Goal: Information Seeking & Learning: Find specific fact

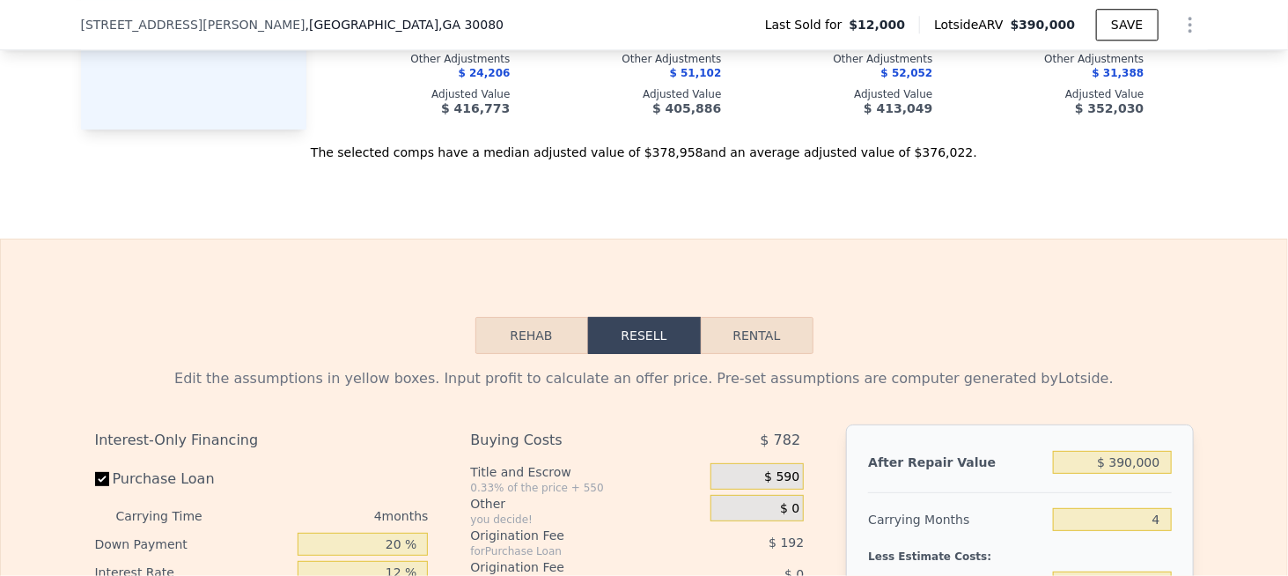
scroll to position [2106, 0]
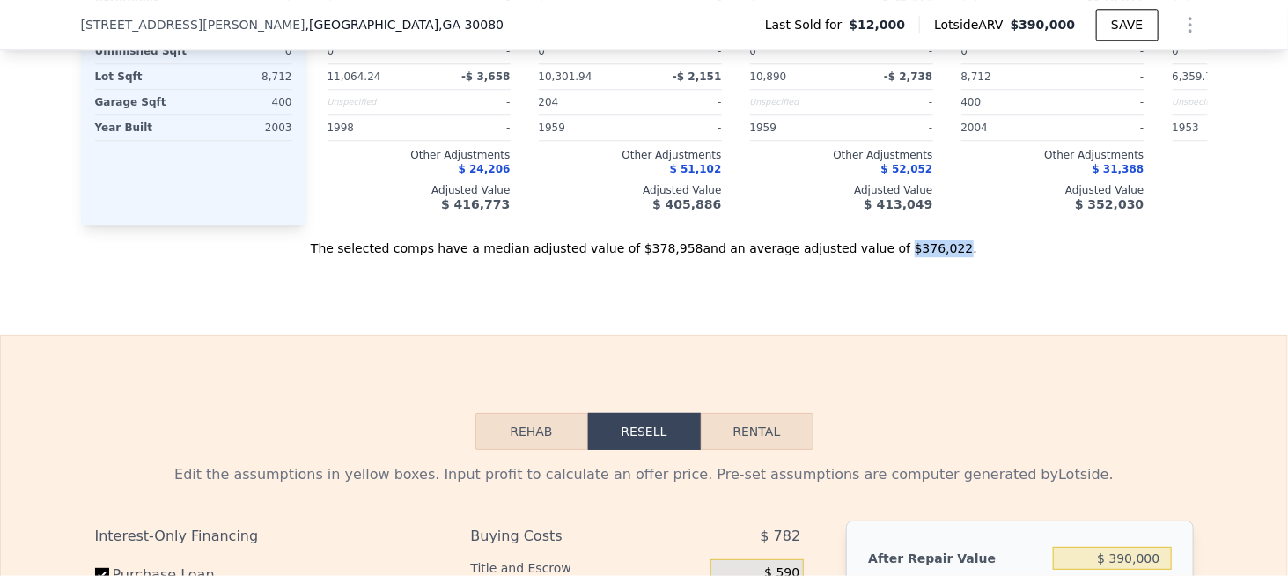
drag, startPoint x: 861, startPoint y: 265, endPoint x: 539, endPoint y: 306, distance: 324.8
click at [909, 257] on div "The selected comps have a median adjusted value of $378,958 and an average adju…" at bounding box center [644, 241] width 1127 height 32
copy div "$376,022"
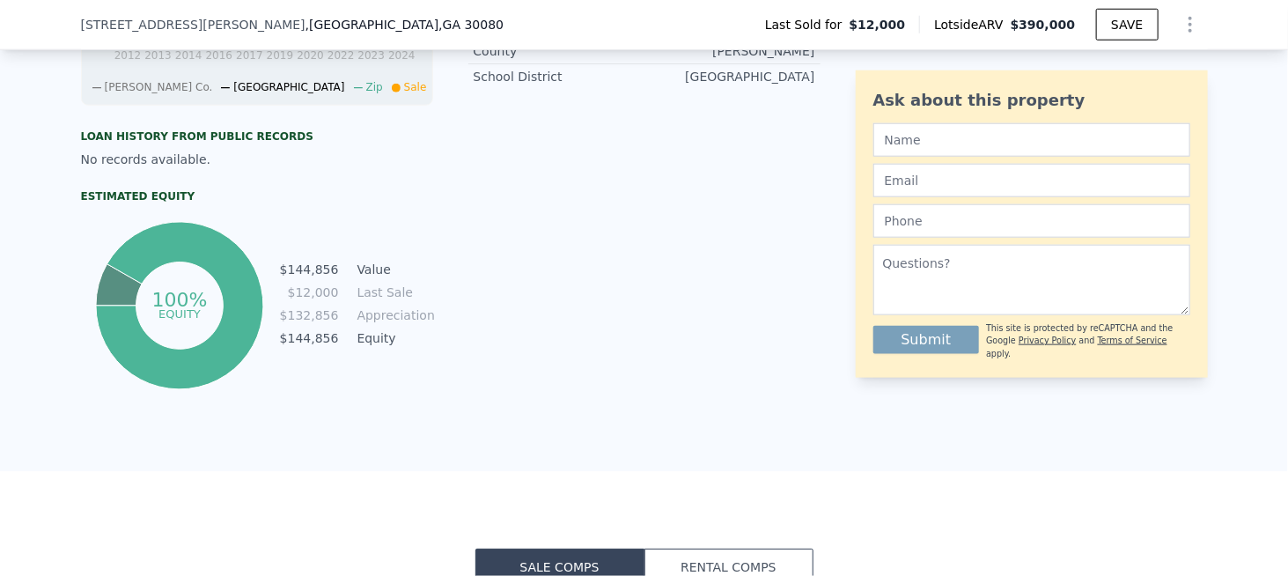
scroll to position [0, 0]
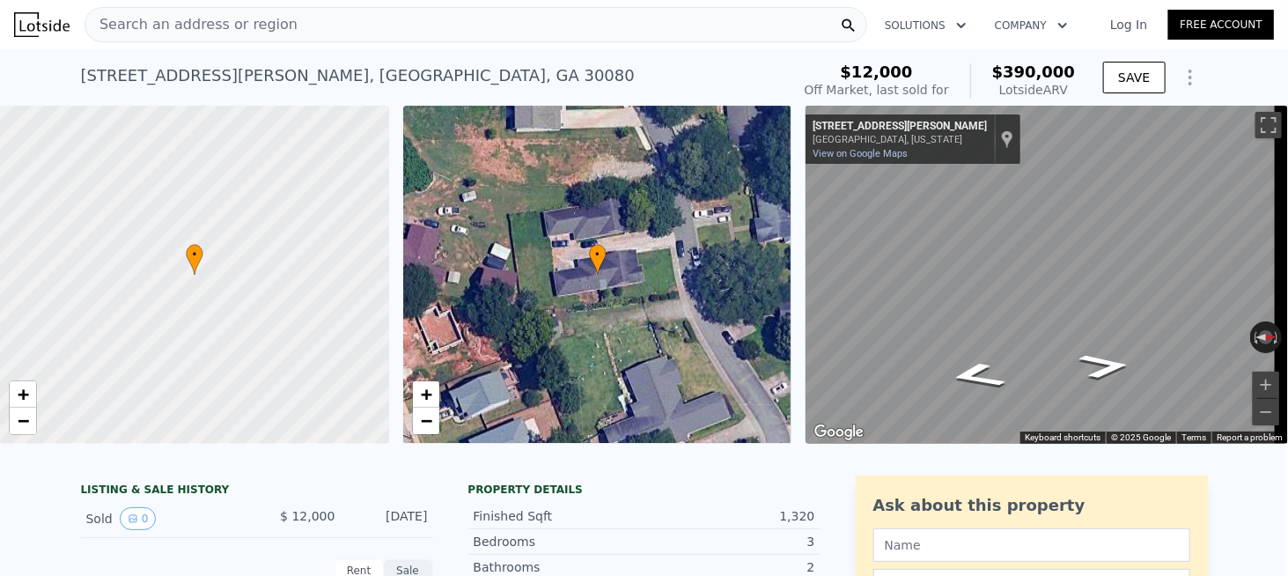
click at [257, 24] on span "Search an address or region" at bounding box center [191, 24] width 212 height 21
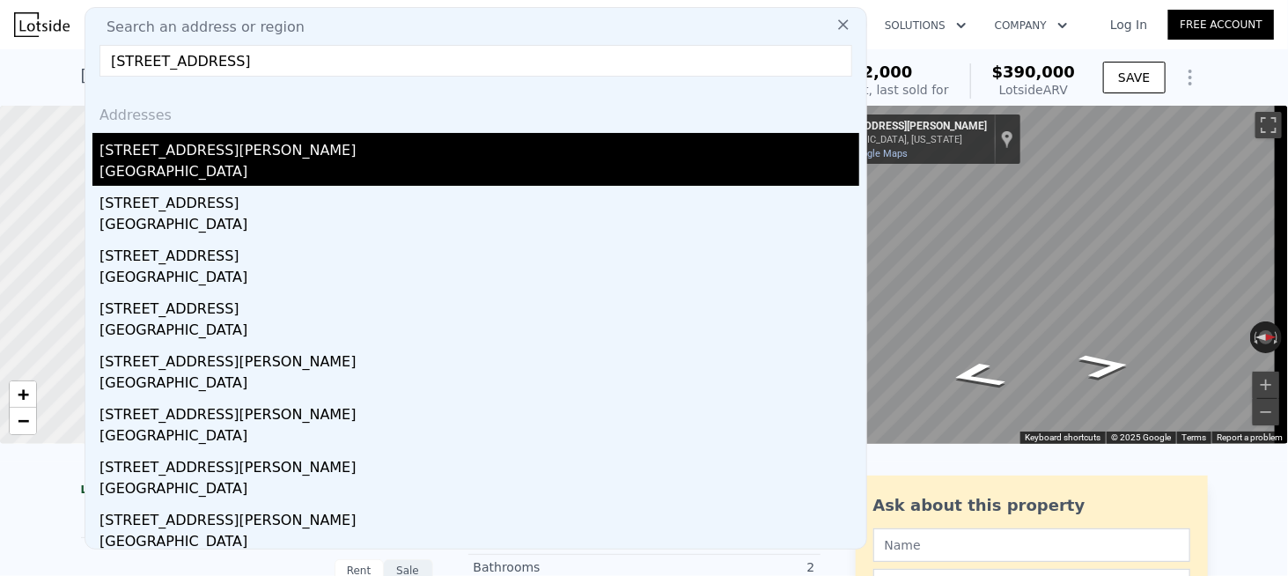
type input "[STREET_ADDRESS]"
click at [223, 168] on div "[GEOGRAPHIC_DATA]" at bounding box center [480, 173] width 760 height 25
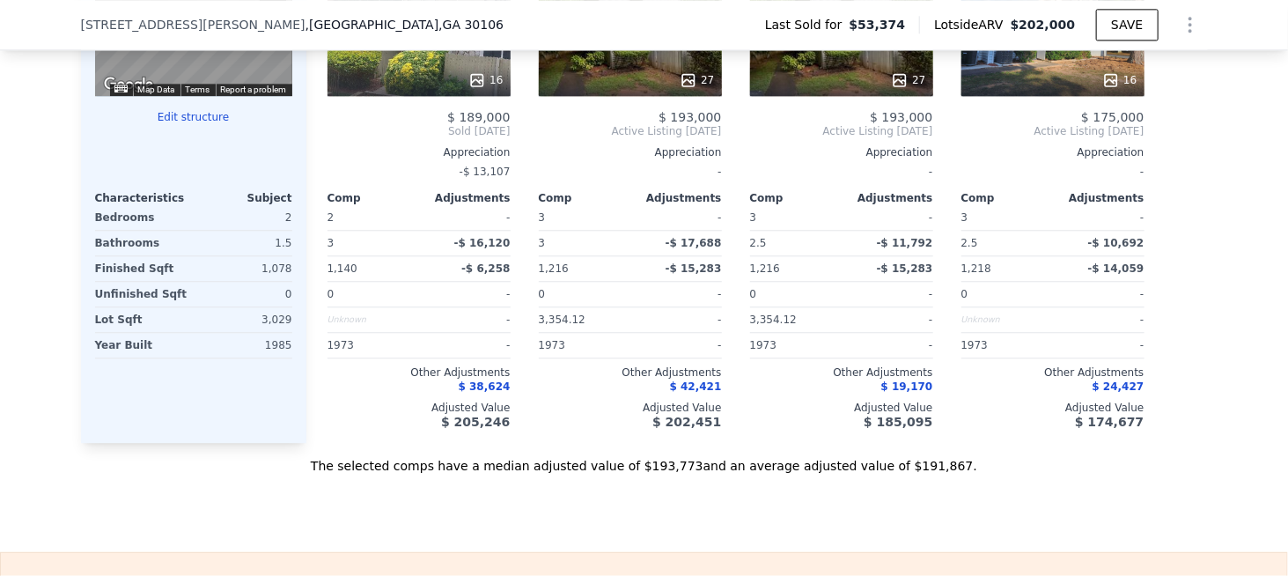
scroll to position [1930, 0]
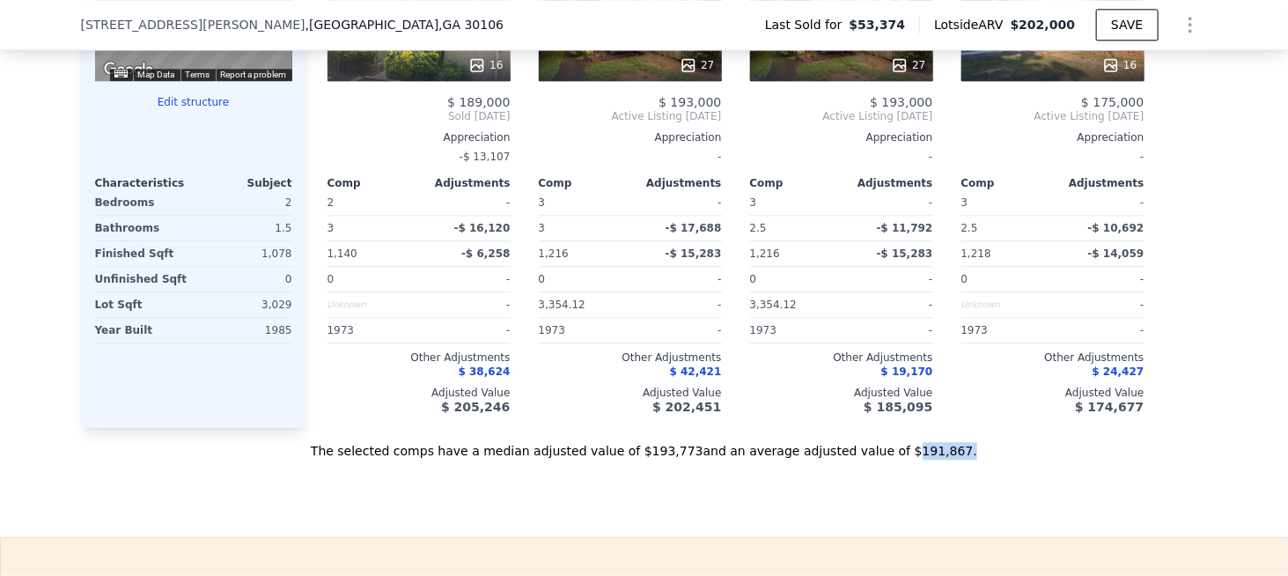
drag, startPoint x: 896, startPoint y: 452, endPoint x: 870, endPoint y: 457, distance: 26.1
click at [870, 457] on div "The selected comps have a median adjusted value of $193,773 and an average adju…" at bounding box center [644, 444] width 1127 height 32
copy div "191,867 ."
